Goal: Task Accomplishment & Management: Manage account settings

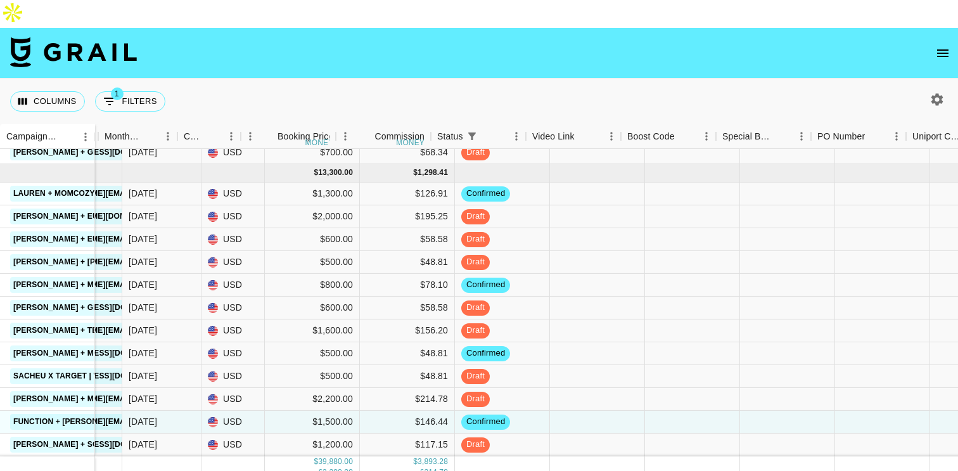
scroll to position [554, 633]
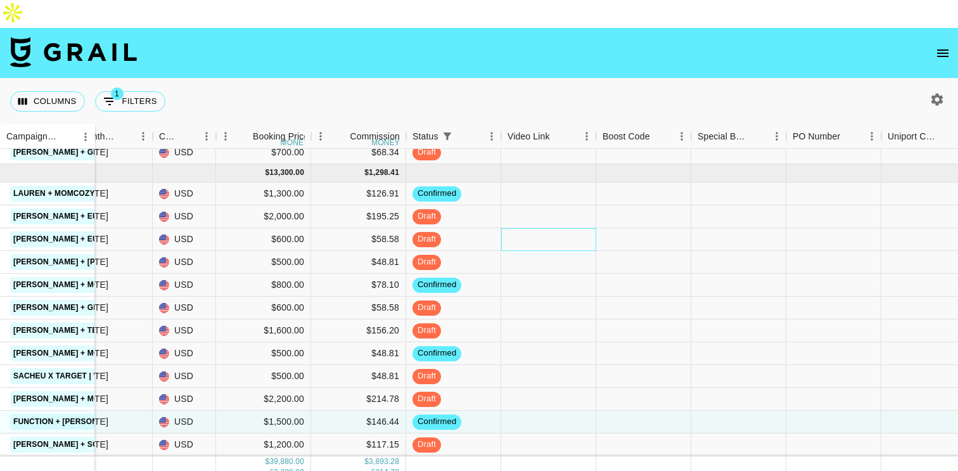
click at [534, 228] on div at bounding box center [548, 239] width 95 height 23
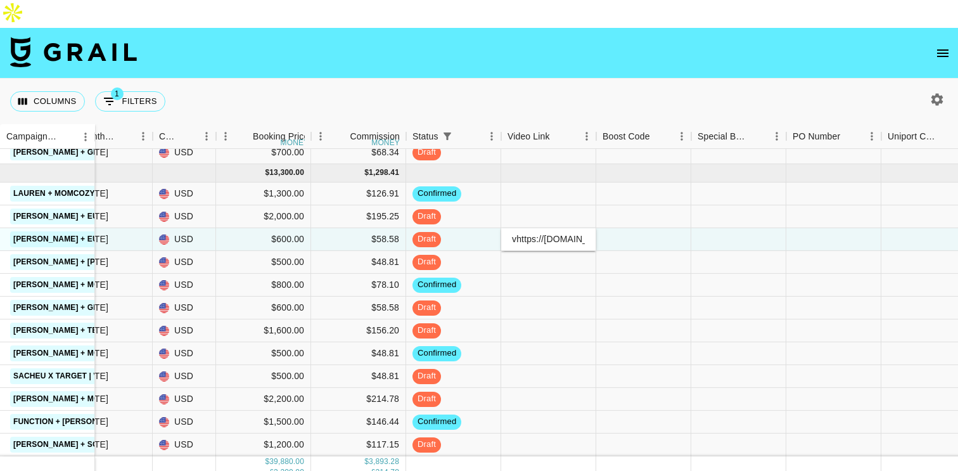
scroll to position [0, 502]
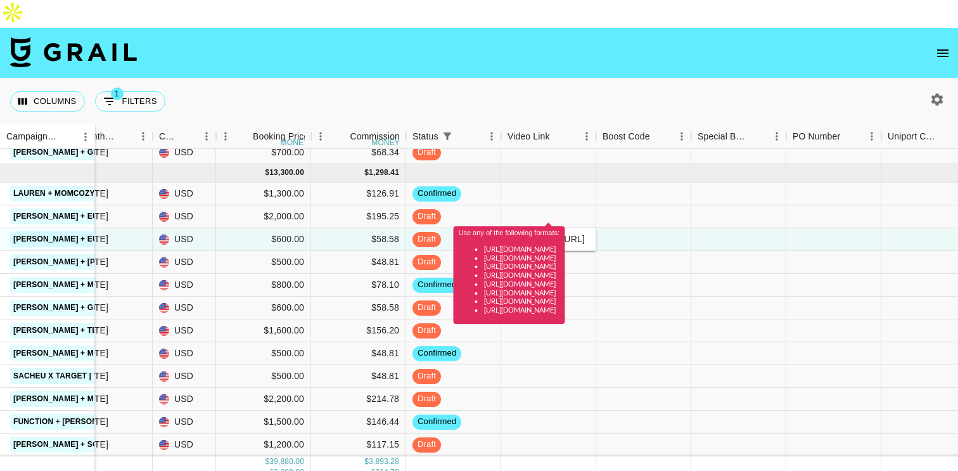
type input "vhttps://[DOMAIN_NAME][URL]"
click at [621, 228] on div at bounding box center [643, 239] width 95 height 23
click at [552, 228] on div "vhttps://[DOMAIN_NAME][URL]" at bounding box center [548, 239] width 95 height 23
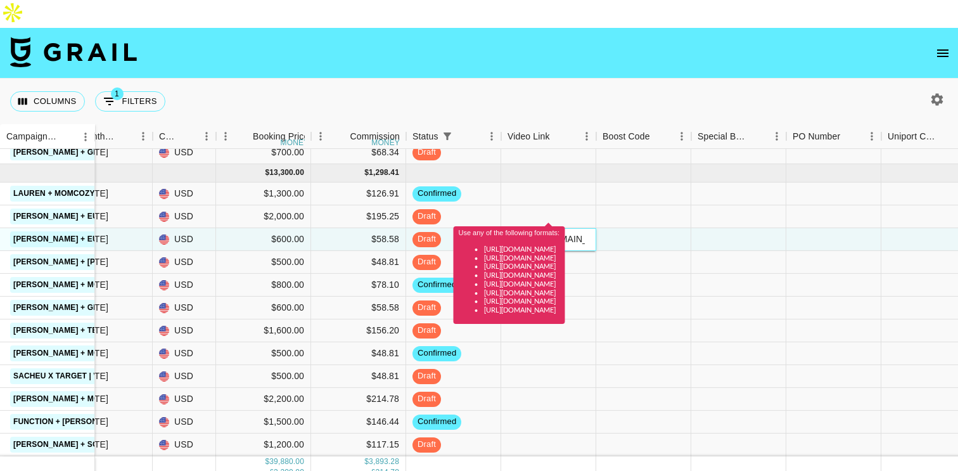
click at [552, 234] on input "vhttps://[DOMAIN_NAME][URL]" at bounding box center [548, 239] width 93 height 10
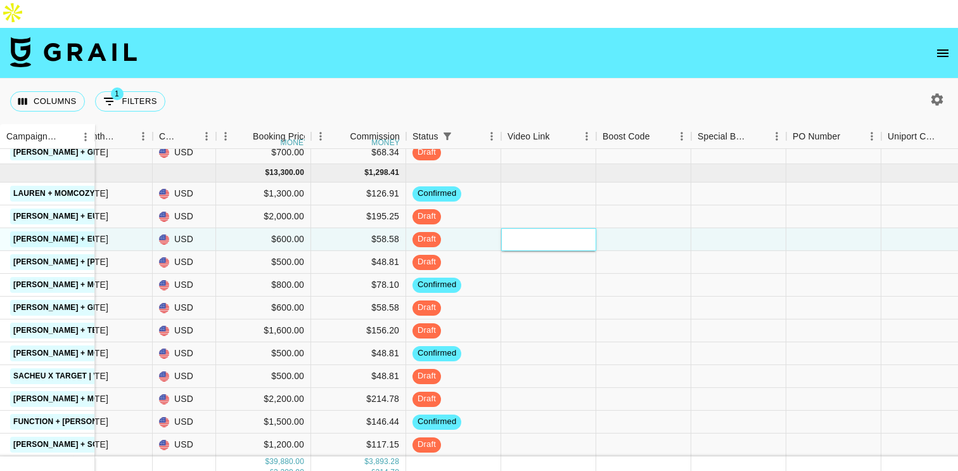
paste input "[URL][DOMAIN_NAME]"
type input "[URL][DOMAIN_NAME]"
click at [634, 228] on div at bounding box center [643, 239] width 95 height 23
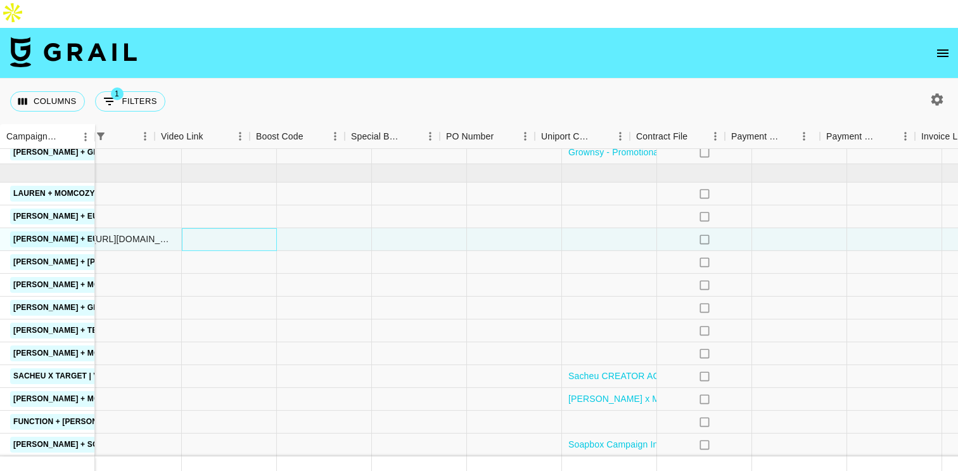
scroll to position [554, 1082]
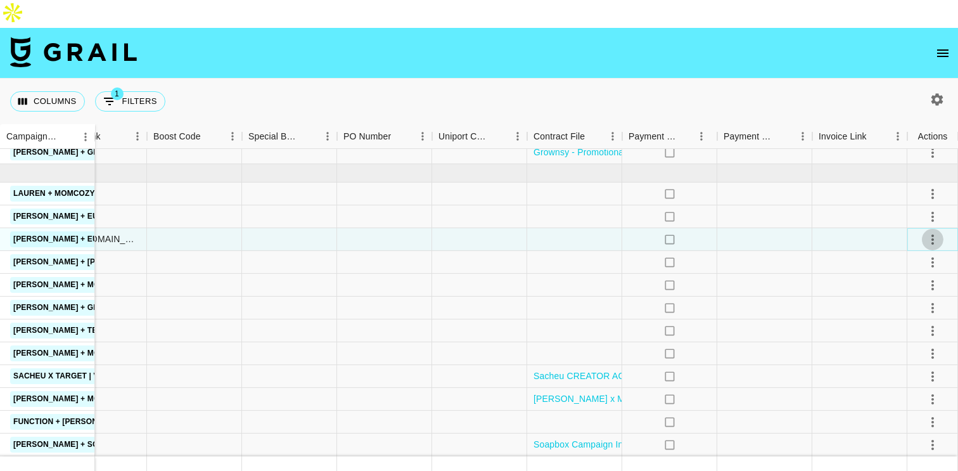
click at [932, 234] on icon "select merge strategy" at bounding box center [932, 239] width 3 height 10
click at [925, 327] on li "Approve" at bounding box center [916, 329] width 82 height 23
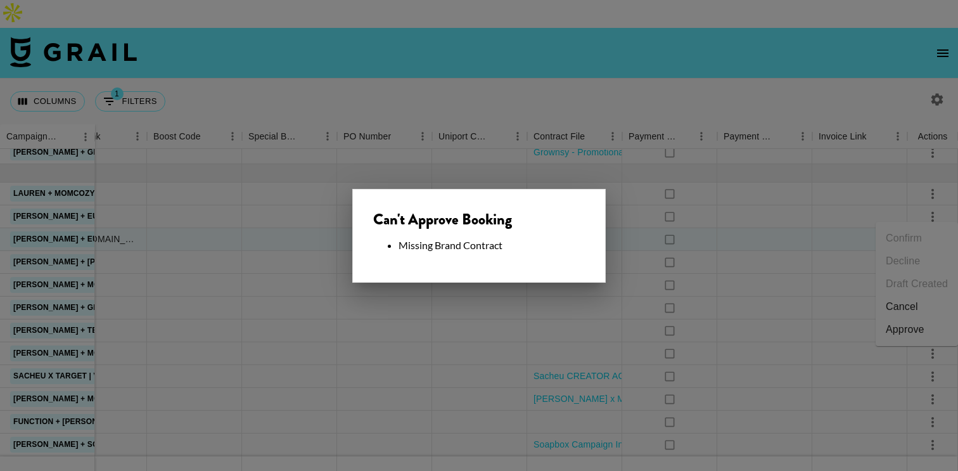
click at [626, 192] on div at bounding box center [479, 235] width 958 height 471
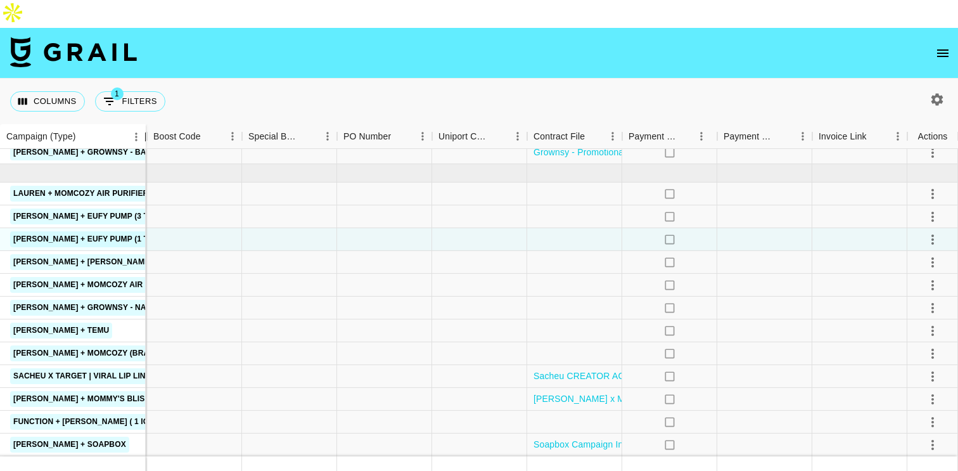
drag, startPoint x: 92, startPoint y: 104, endPoint x: 141, endPoint y: 134, distance: 57.7
click at [141, 134] on div "Campaign (Type) Month Due Airtable ID Talent Manager Client [PERSON_NAME] Month…" at bounding box center [479, 301] width 958 height 354
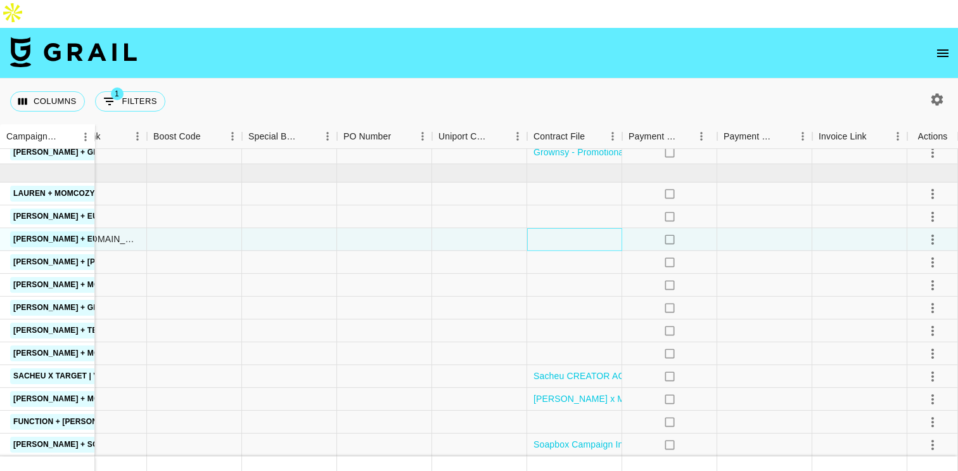
click at [563, 228] on div at bounding box center [574, 239] width 95 height 23
click at [561, 228] on div at bounding box center [574, 239] width 95 height 23
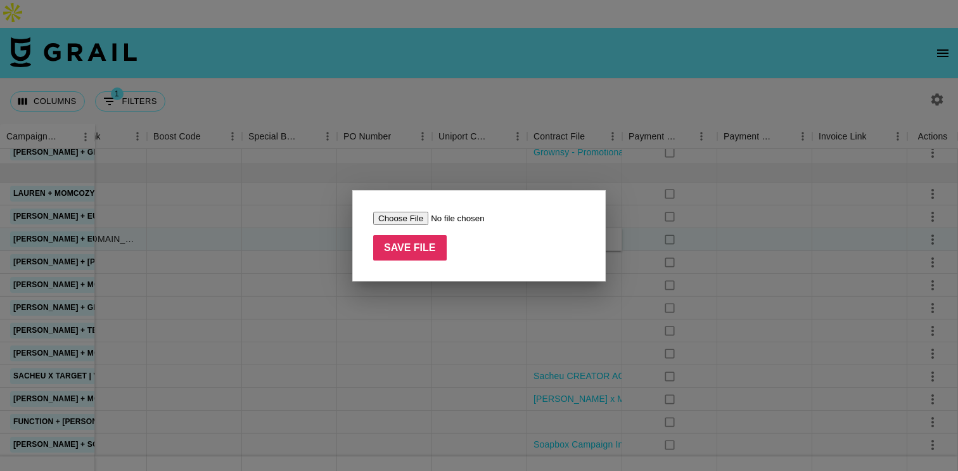
click at [297, 271] on div at bounding box center [479, 235] width 958 height 471
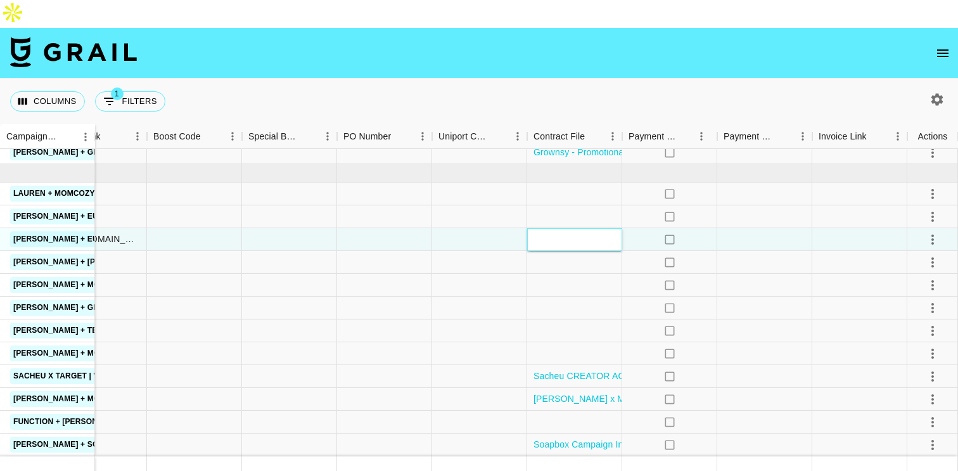
click at [570, 228] on div at bounding box center [574, 239] width 95 height 23
click at [563, 228] on div at bounding box center [574, 239] width 95 height 23
click at [480, 228] on div at bounding box center [479, 239] width 95 height 23
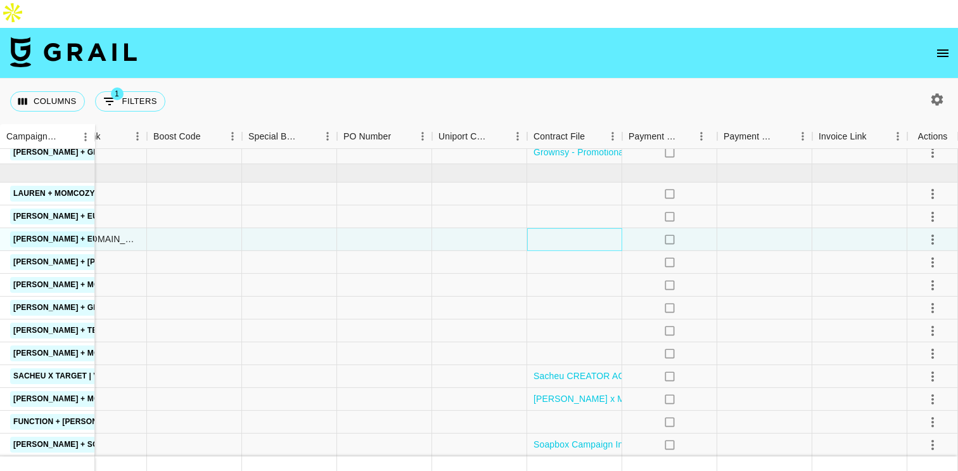
click at [542, 228] on div at bounding box center [574, 239] width 95 height 23
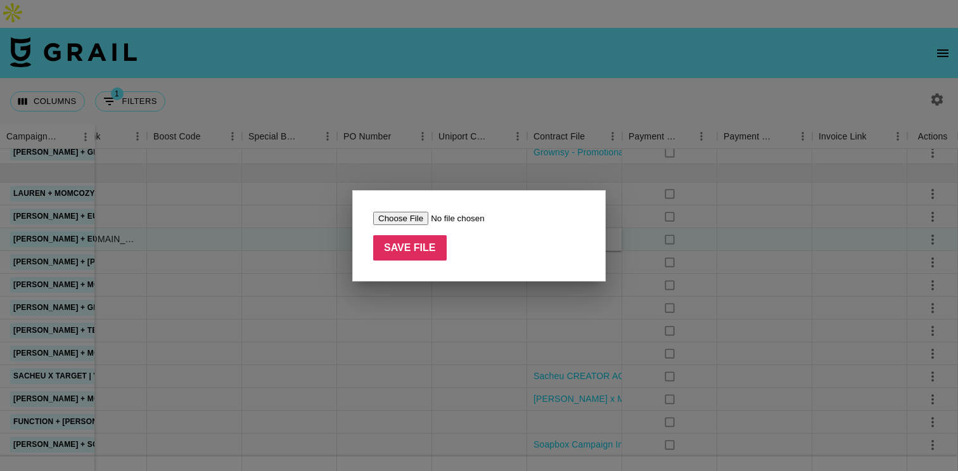
click at [381, 221] on input "file" at bounding box center [453, 218] width 160 height 13
type input "C:\fakepath\Complete_with_Docusign_Contract_-_Eufy_for__ (1).pdf"
click at [426, 248] on input "Save File" at bounding box center [409, 247] width 73 height 25
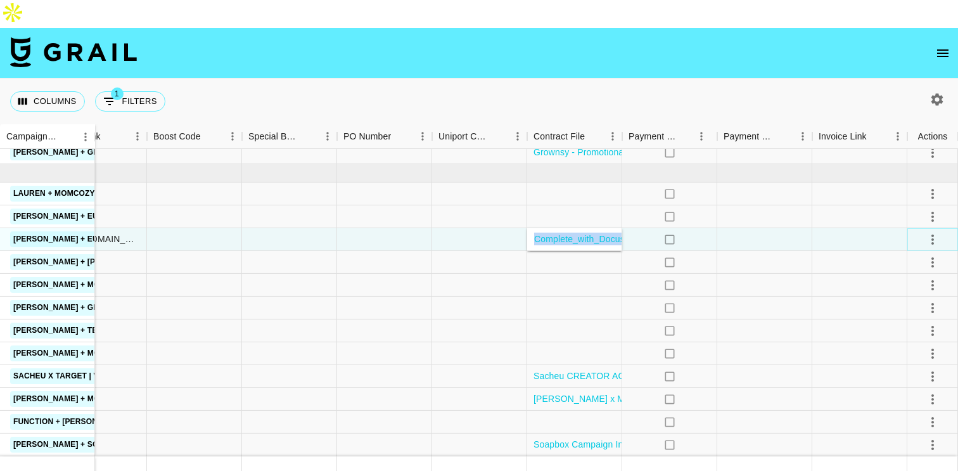
click at [932, 234] on icon "select merge strategy" at bounding box center [932, 239] width 3 height 10
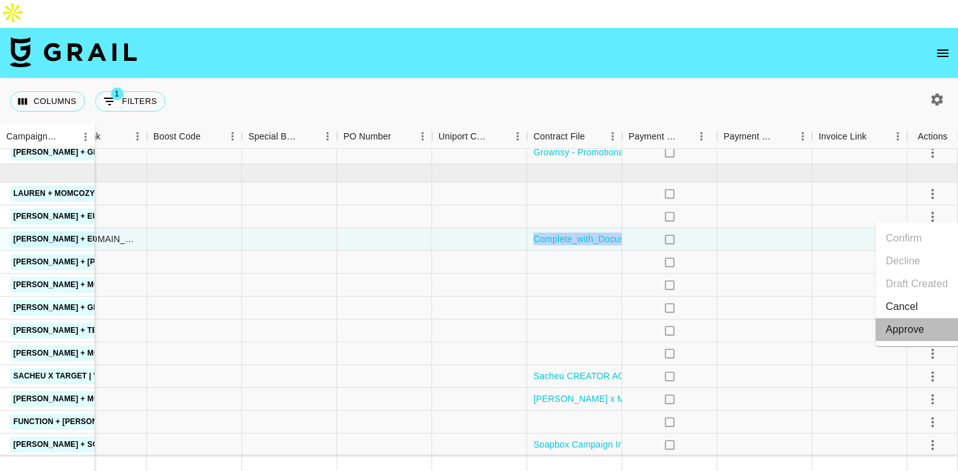
click at [905, 327] on div "Approve" at bounding box center [905, 329] width 39 height 15
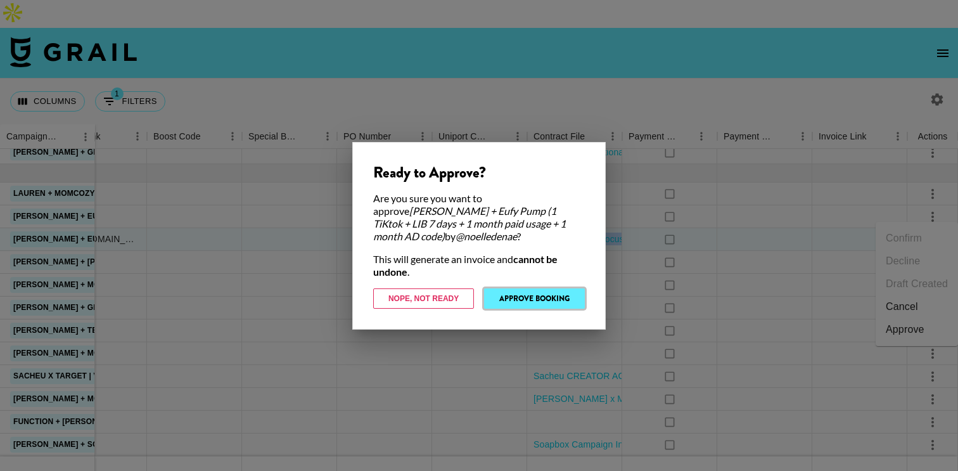
click at [527, 295] on button "Approve Booking" at bounding box center [534, 298] width 101 height 20
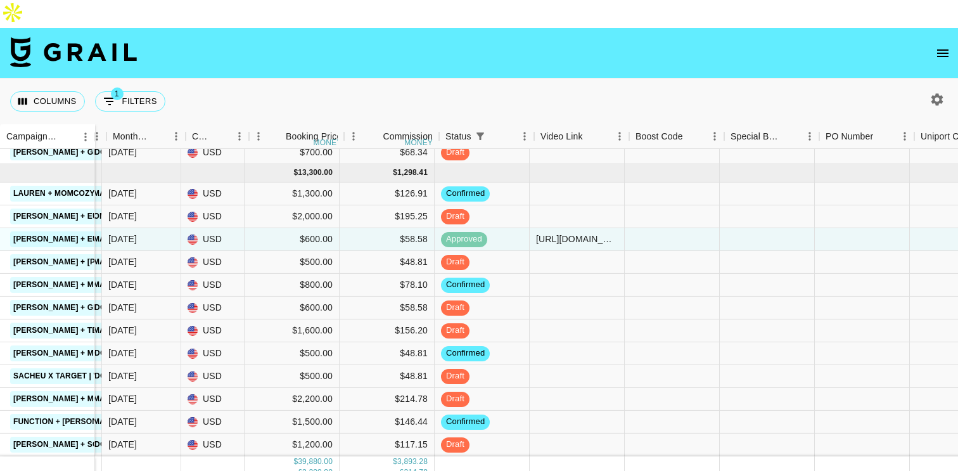
scroll to position [553, 600]
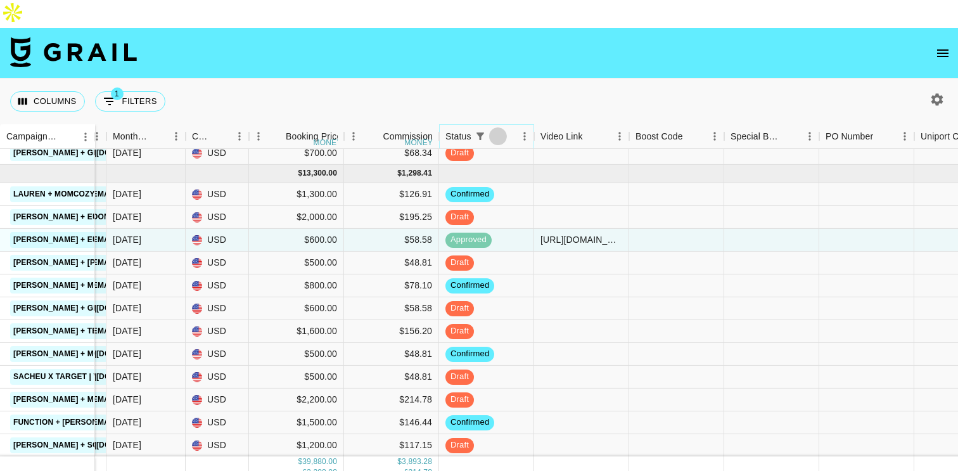
click at [499, 130] on icon "Sort" at bounding box center [497, 135] width 11 height 11
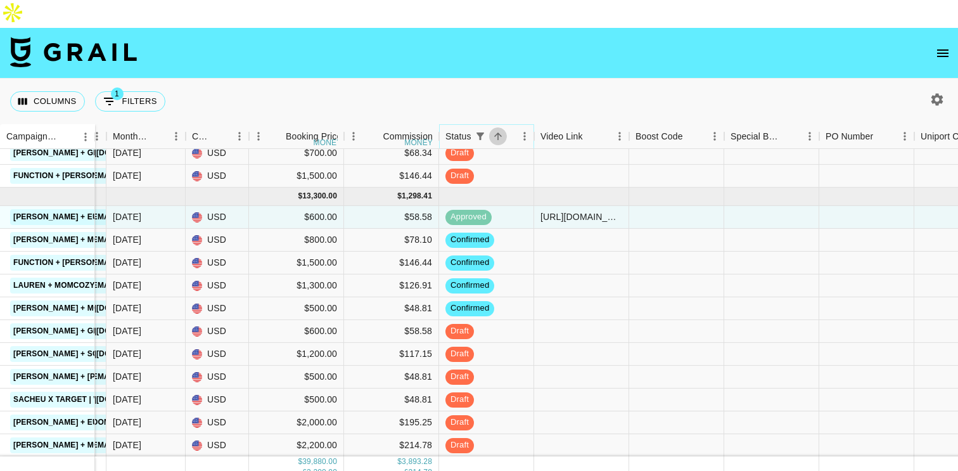
click at [497, 132] on icon "Sort" at bounding box center [498, 136] width 8 height 8
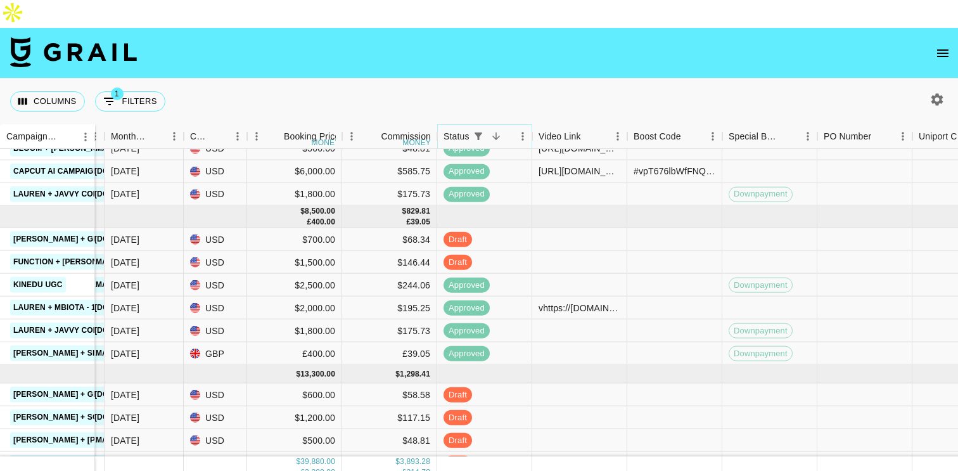
scroll to position [353, 608]
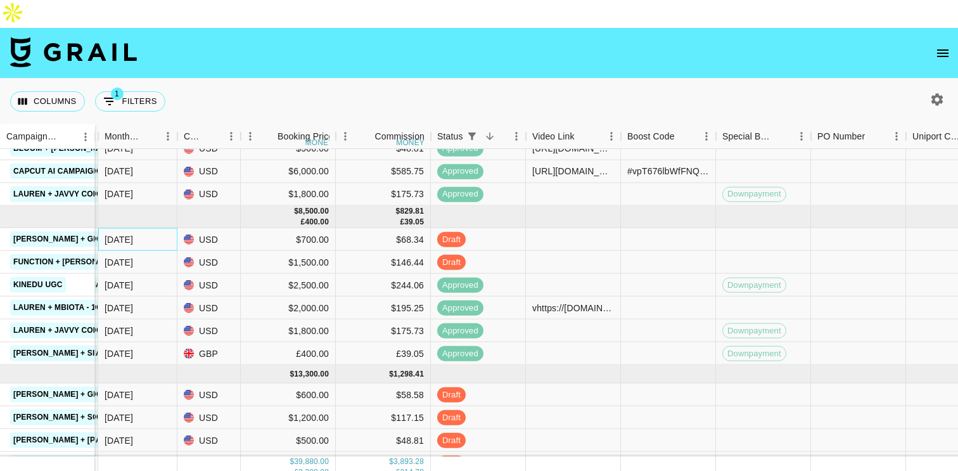
click at [136, 228] on div "[DATE]" at bounding box center [137, 239] width 79 height 23
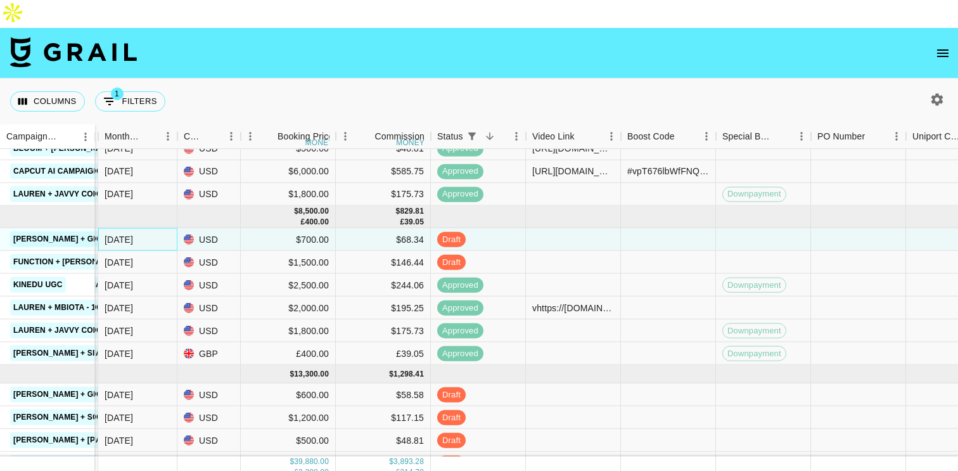
click at [124, 232] on div "[DATE]" at bounding box center [119, 238] width 29 height 13
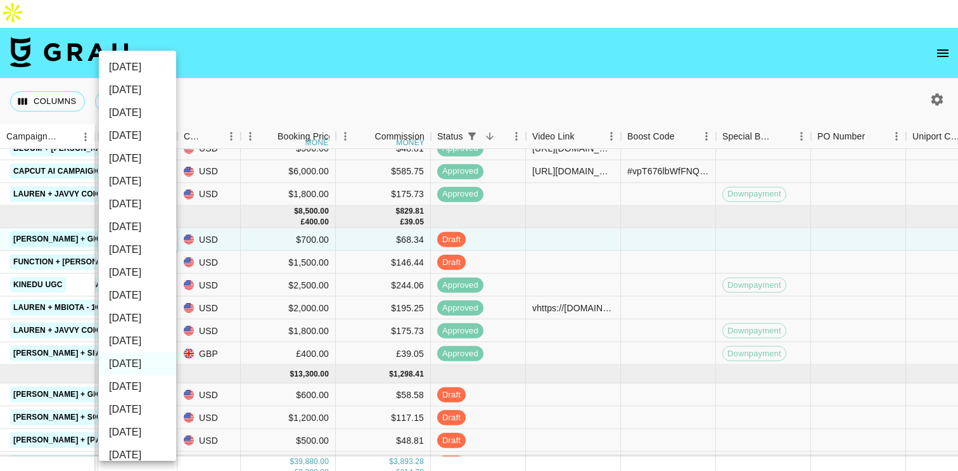
click at [144, 341] on li "[DATE]" at bounding box center [137, 340] width 77 height 23
type input "[DATE]"
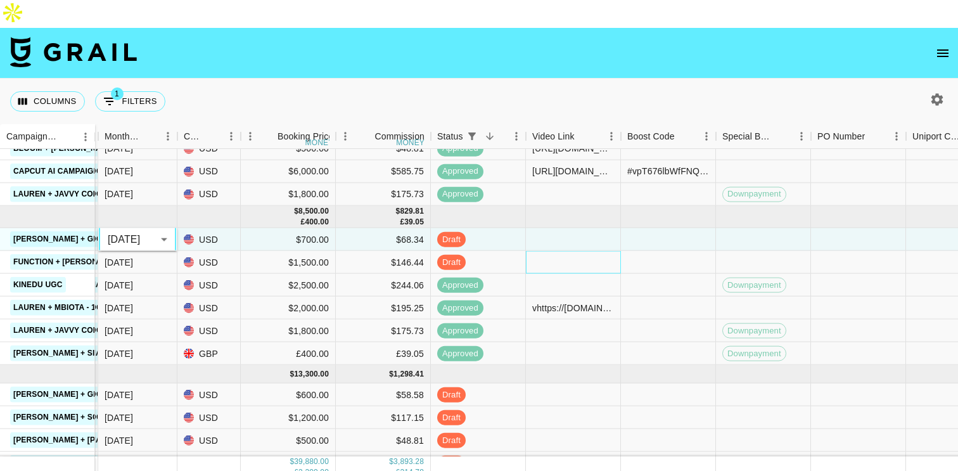
click at [531, 251] on div at bounding box center [573, 262] width 95 height 23
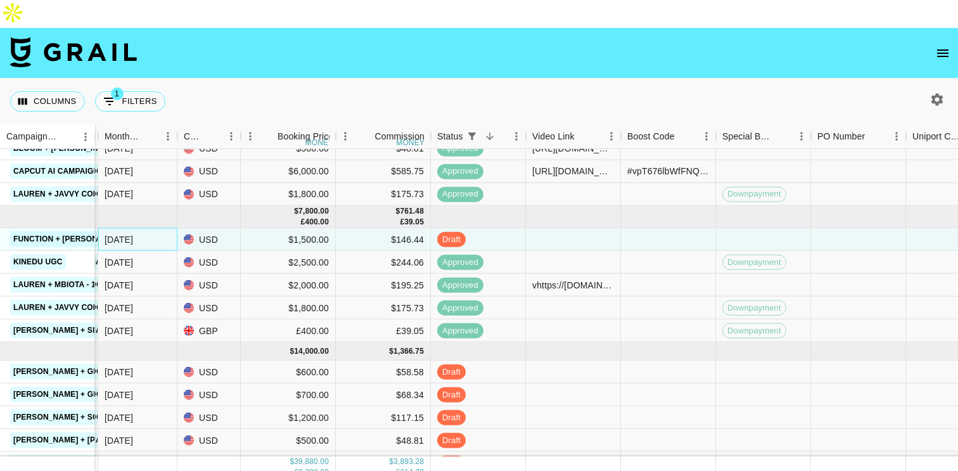
click at [136, 228] on div "[DATE]" at bounding box center [137, 239] width 79 height 23
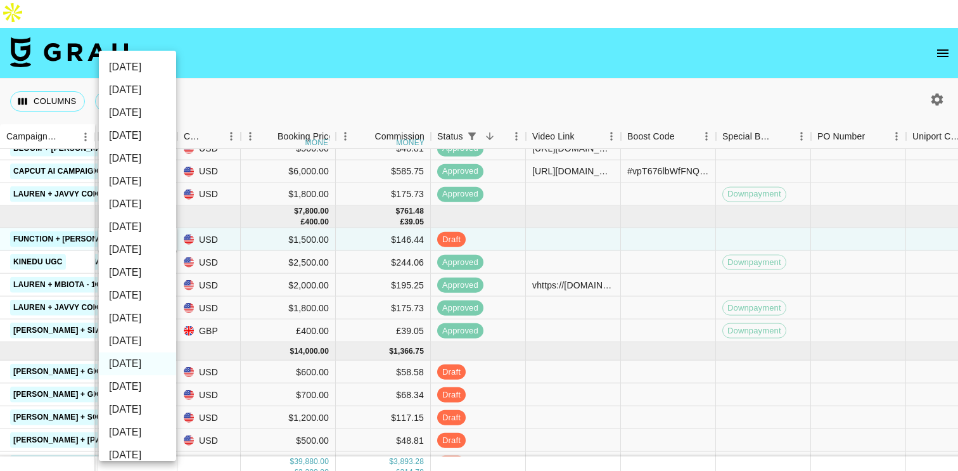
click at [142, 336] on li "[DATE]" at bounding box center [137, 340] width 77 height 23
type input "[DATE]"
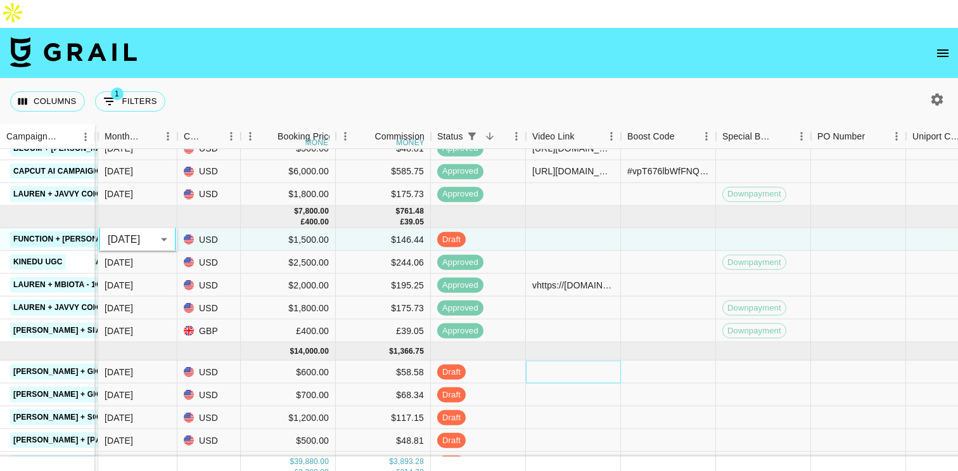
click at [529, 360] on div at bounding box center [573, 371] width 95 height 23
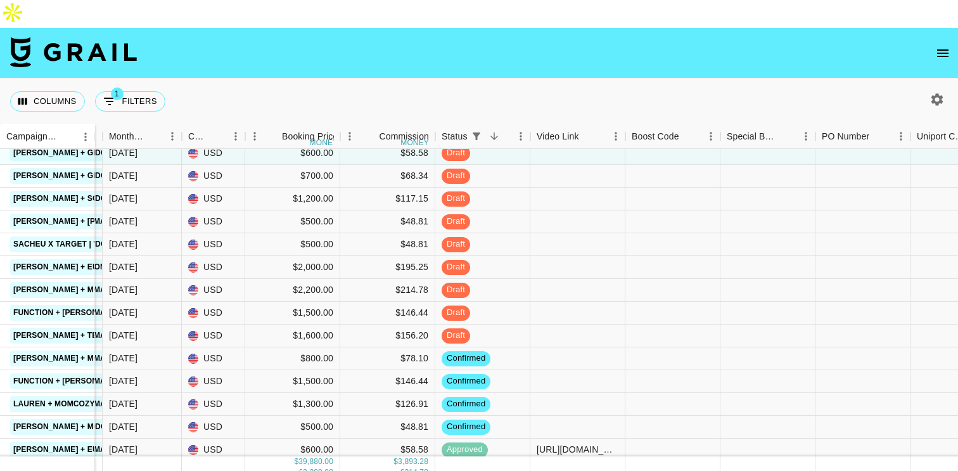
scroll to position [554, 604]
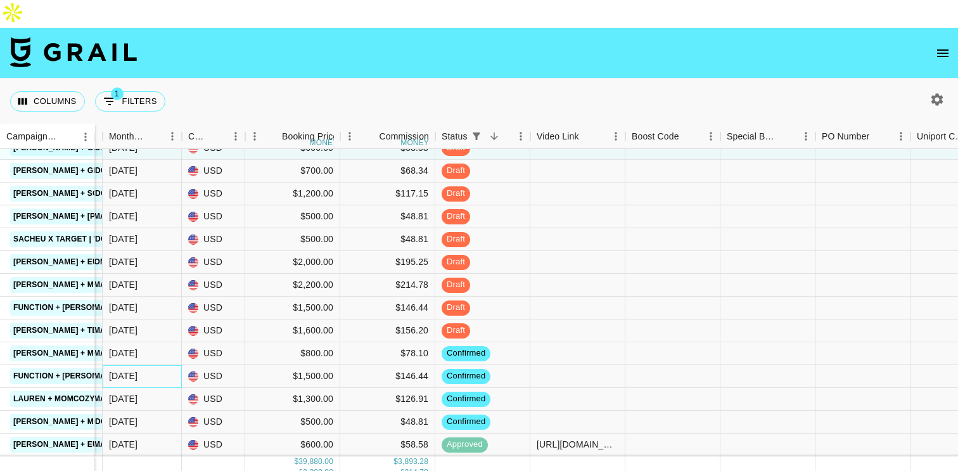
click at [126, 369] on div "[DATE]" at bounding box center [123, 375] width 29 height 13
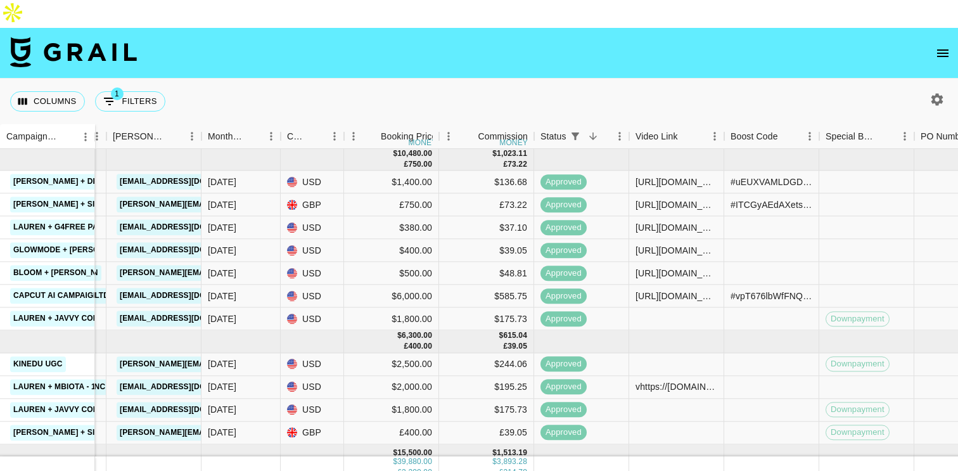
scroll to position [554, 505]
